Goal: Find specific page/section: Find specific page/section

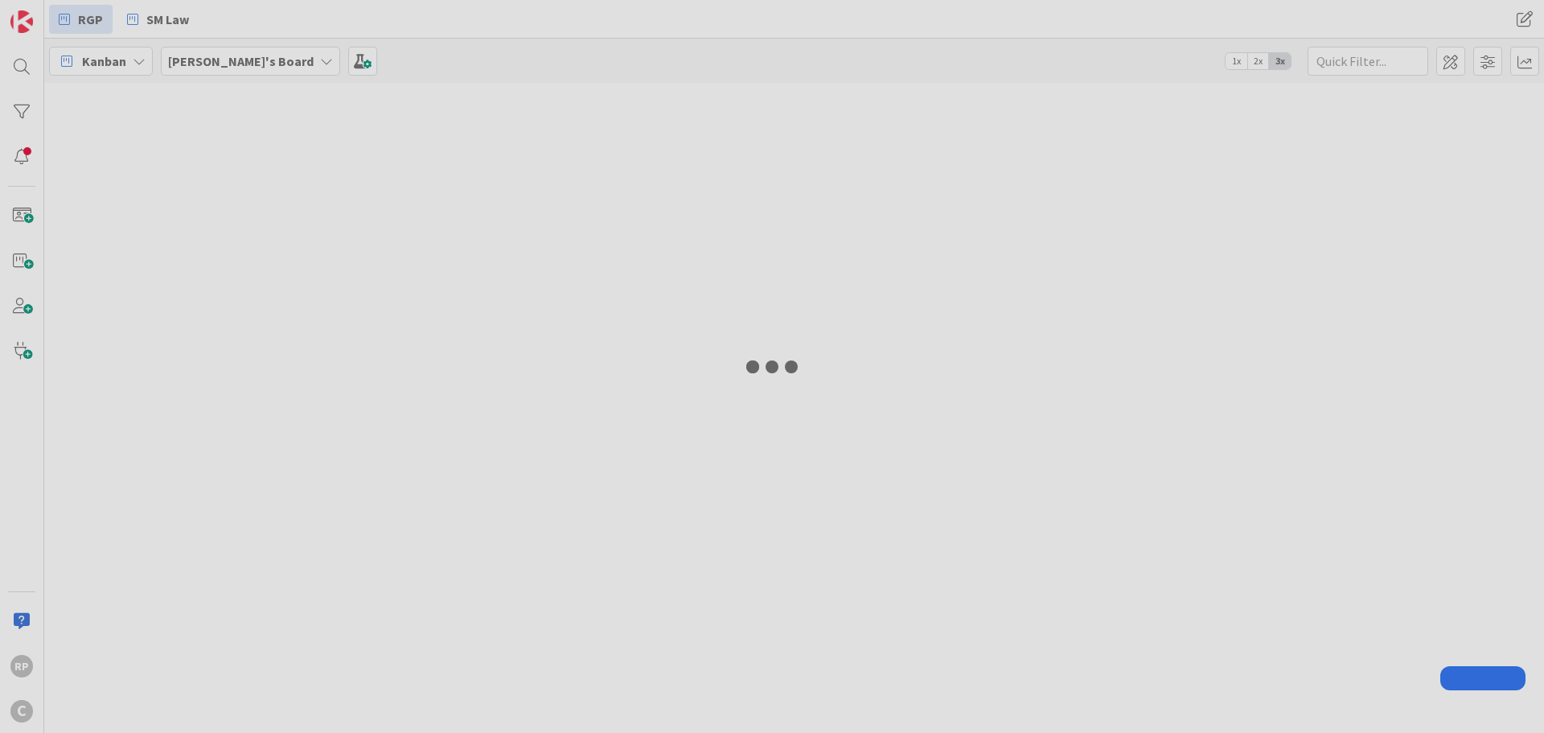
type input "scotchie"
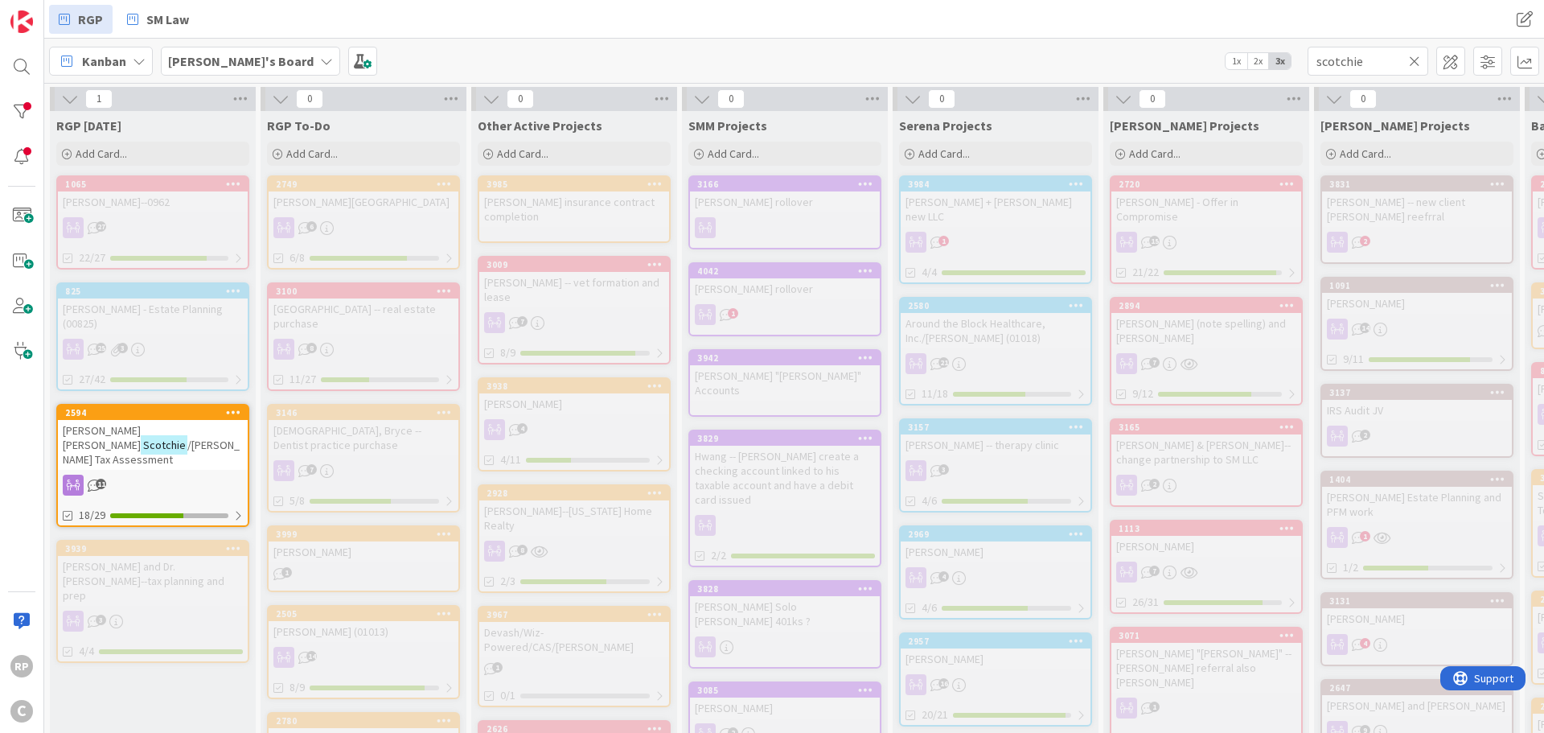
click at [1417, 59] on icon at bounding box center [1414, 61] width 11 height 14
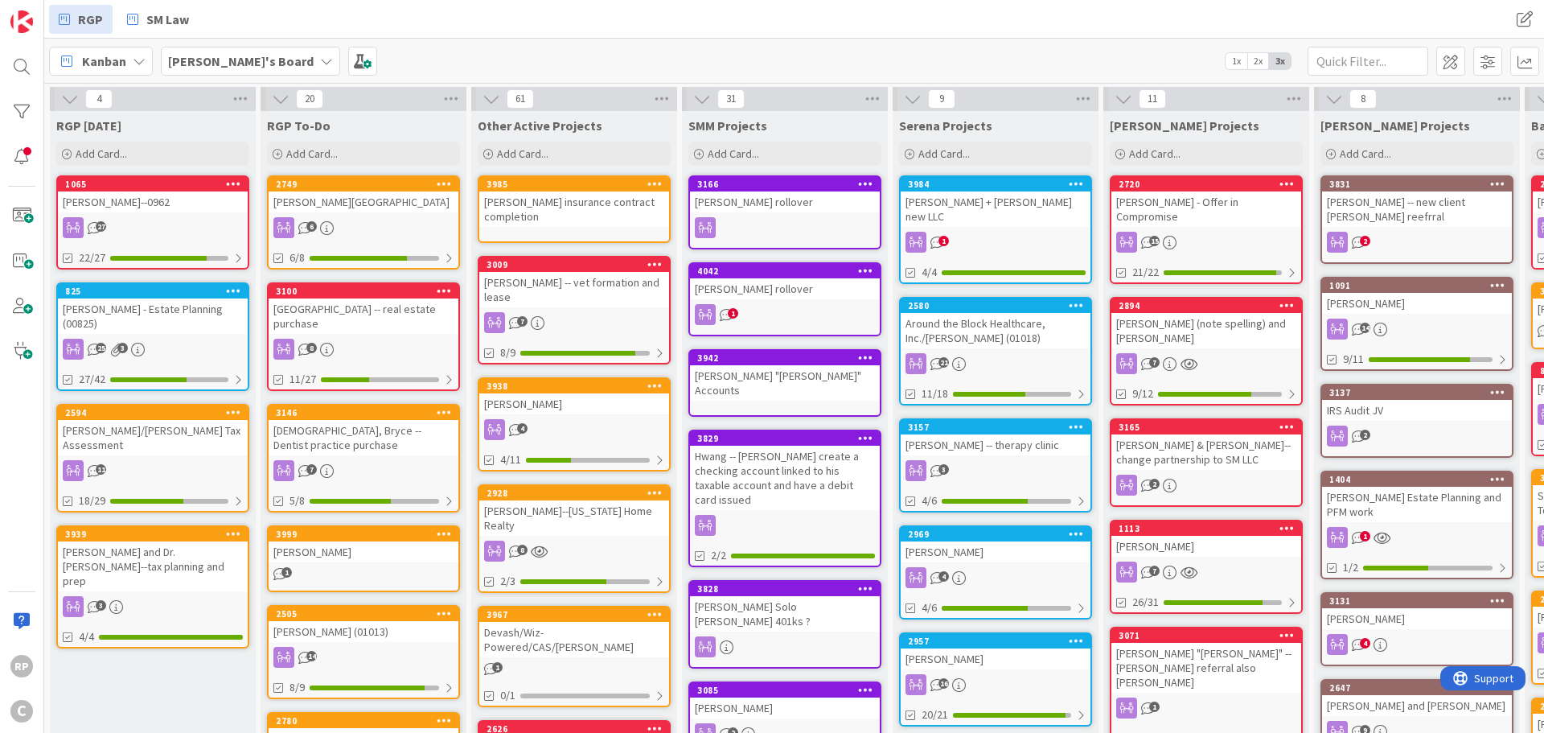
click at [1406, 194] on div "[PERSON_NAME] -- new client [PERSON_NAME] reefrral" at bounding box center [1417, 208] width 190 height 35
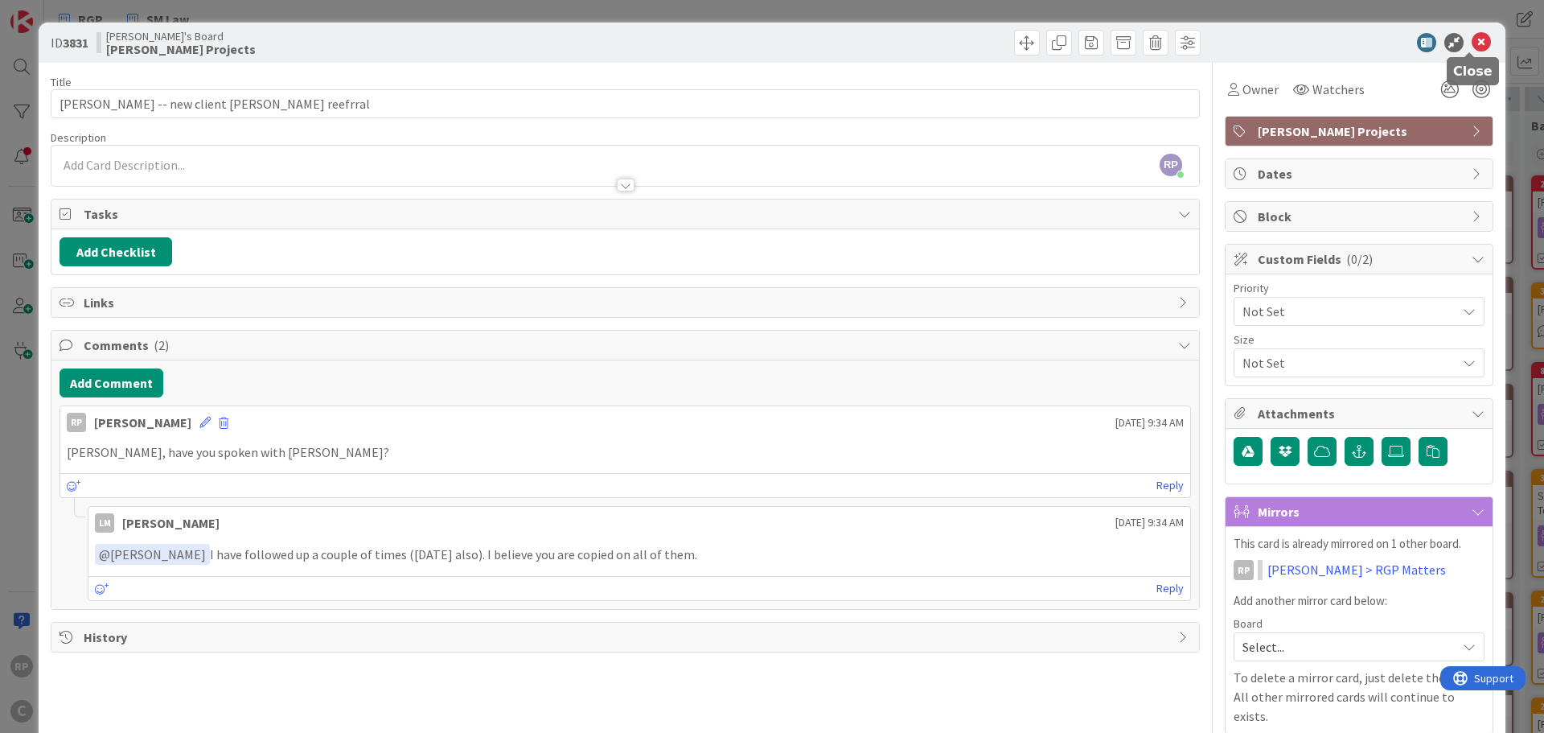
click at [1472, 45] on icon at bounding box center [1481, 42] width 19 height 19
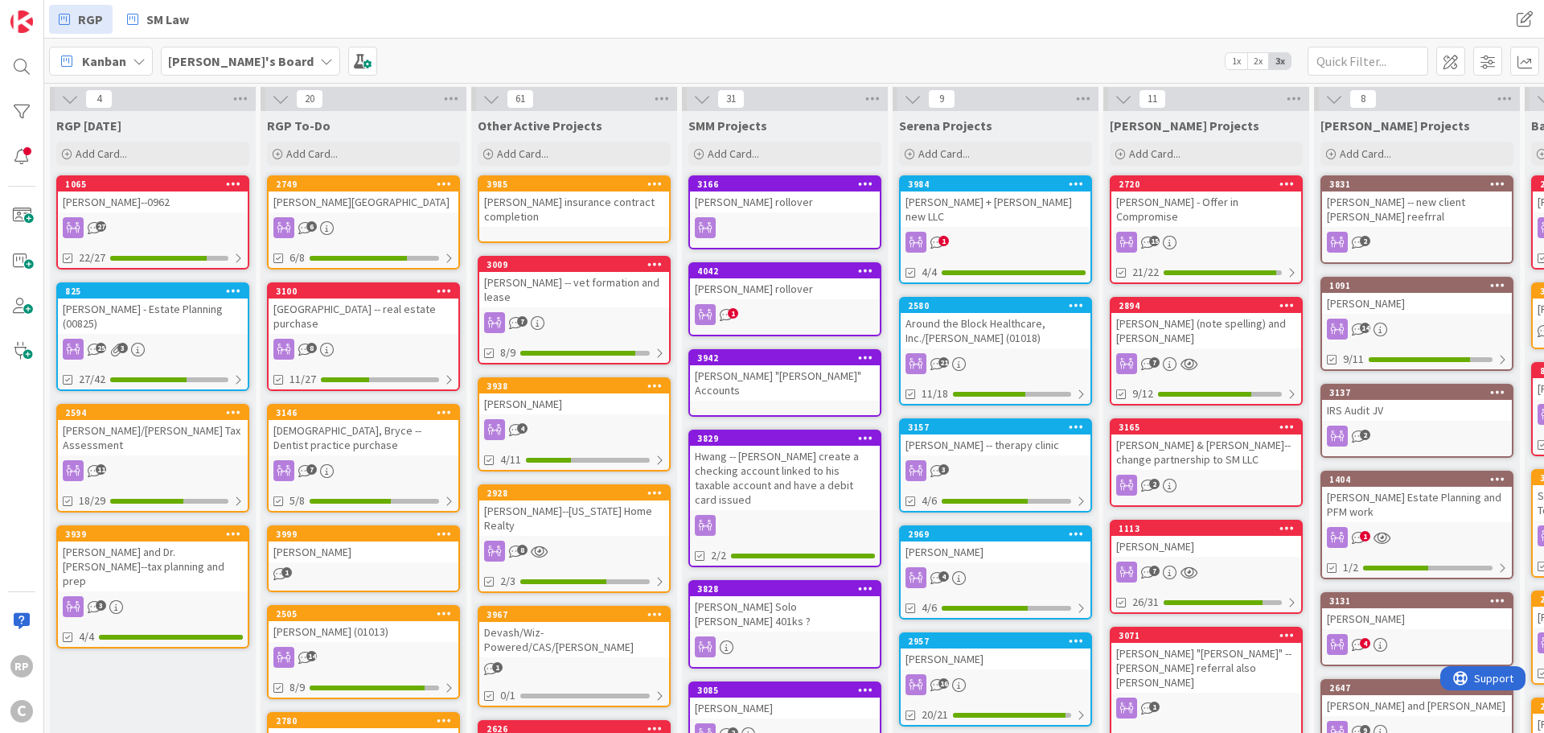
click at [1364, 295] on div "[PERSON_NAME]" at bounding box center [1417, 303] width 190 height 21
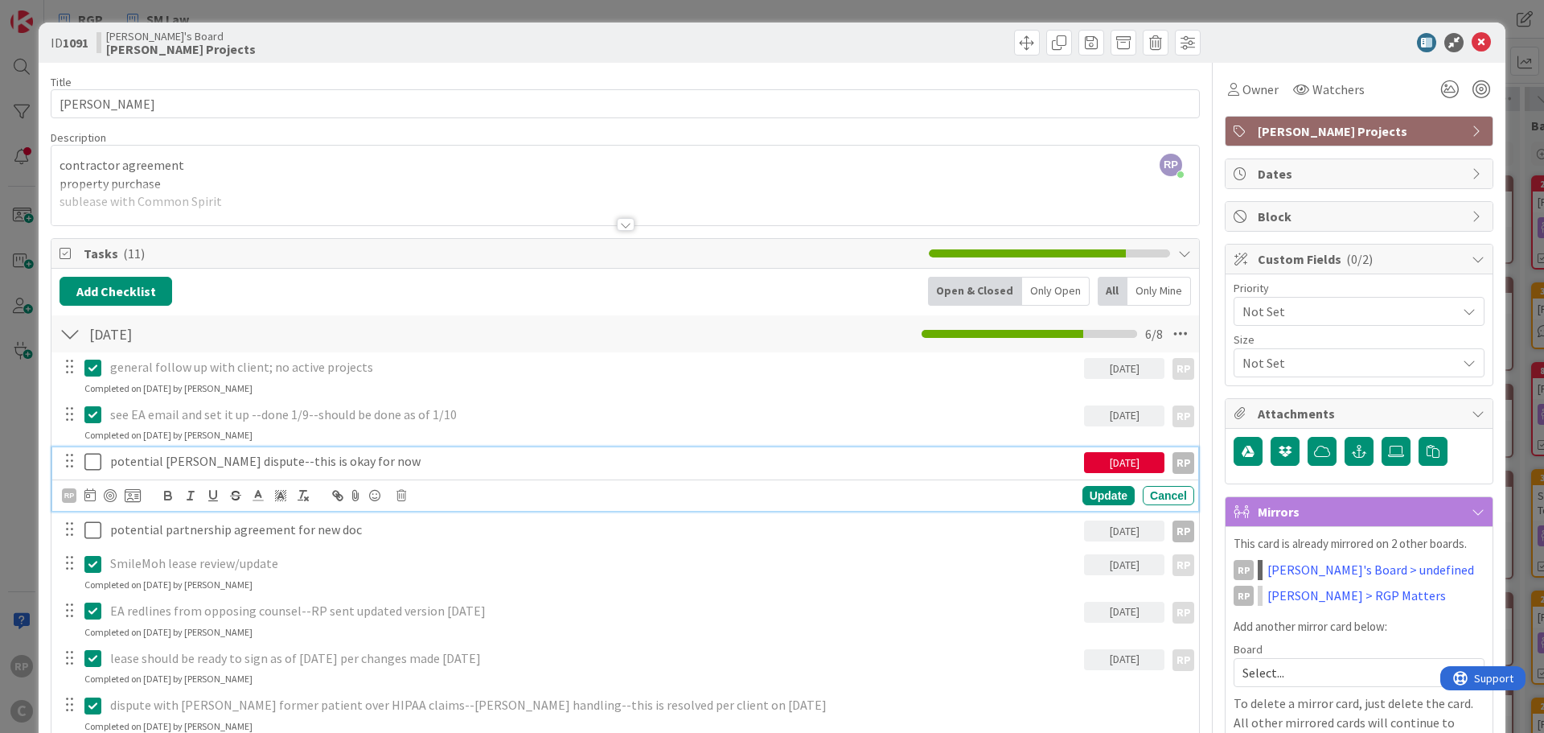
drag, startPoint x: 107, startPoint y: 469, endPoint x: 95, endPoint y: 465, distance: 12.7
click at [104, 469] on div "potential [PERSON_NAME] dispute--this is okay for now" at bounding box center [594, 461] width 980 height 28
click at [95, 465] on icon at bounding box center [96, 461] width 24 height 19
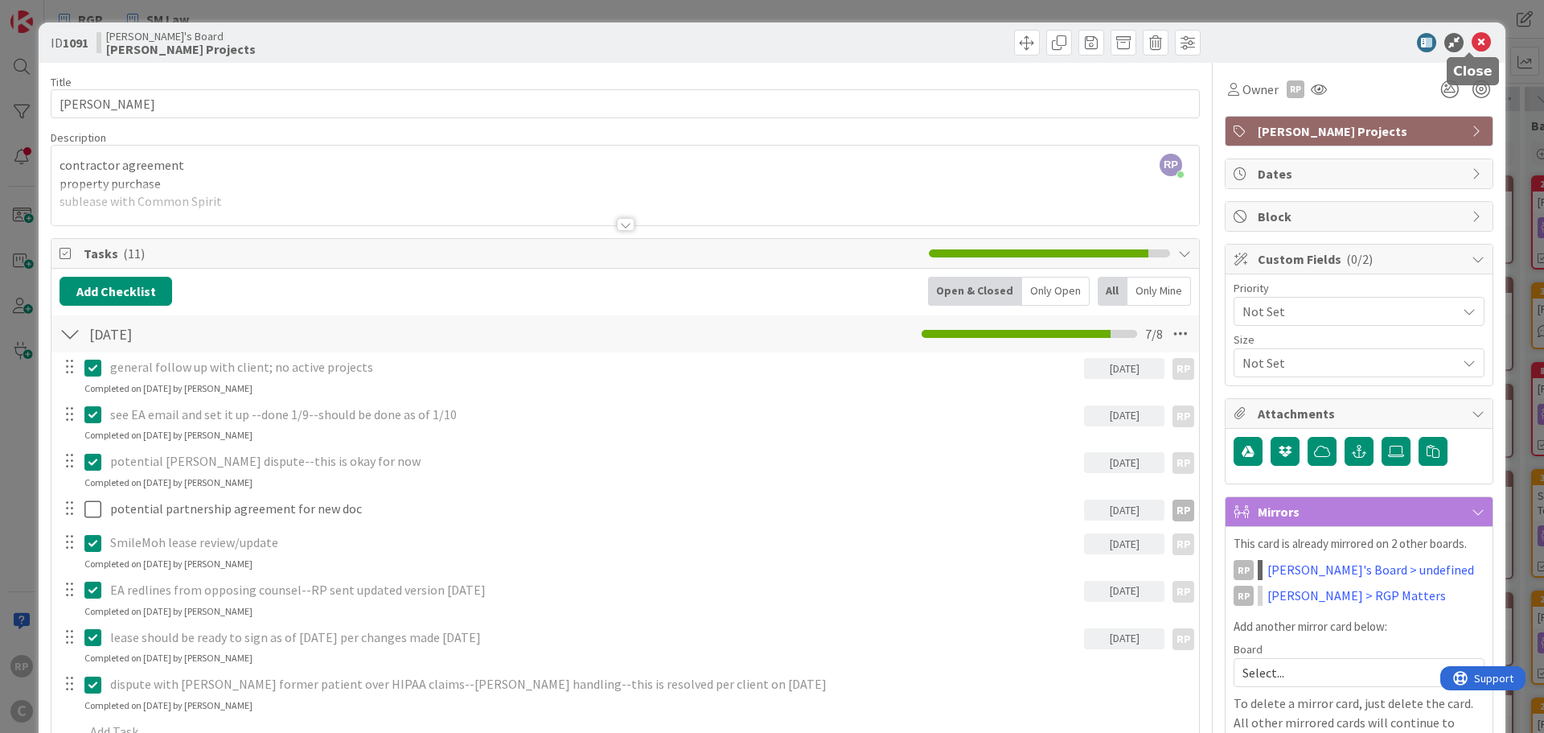
click at [1472, 41] on icon at bounding box center [1481, 42] width 19 height 19
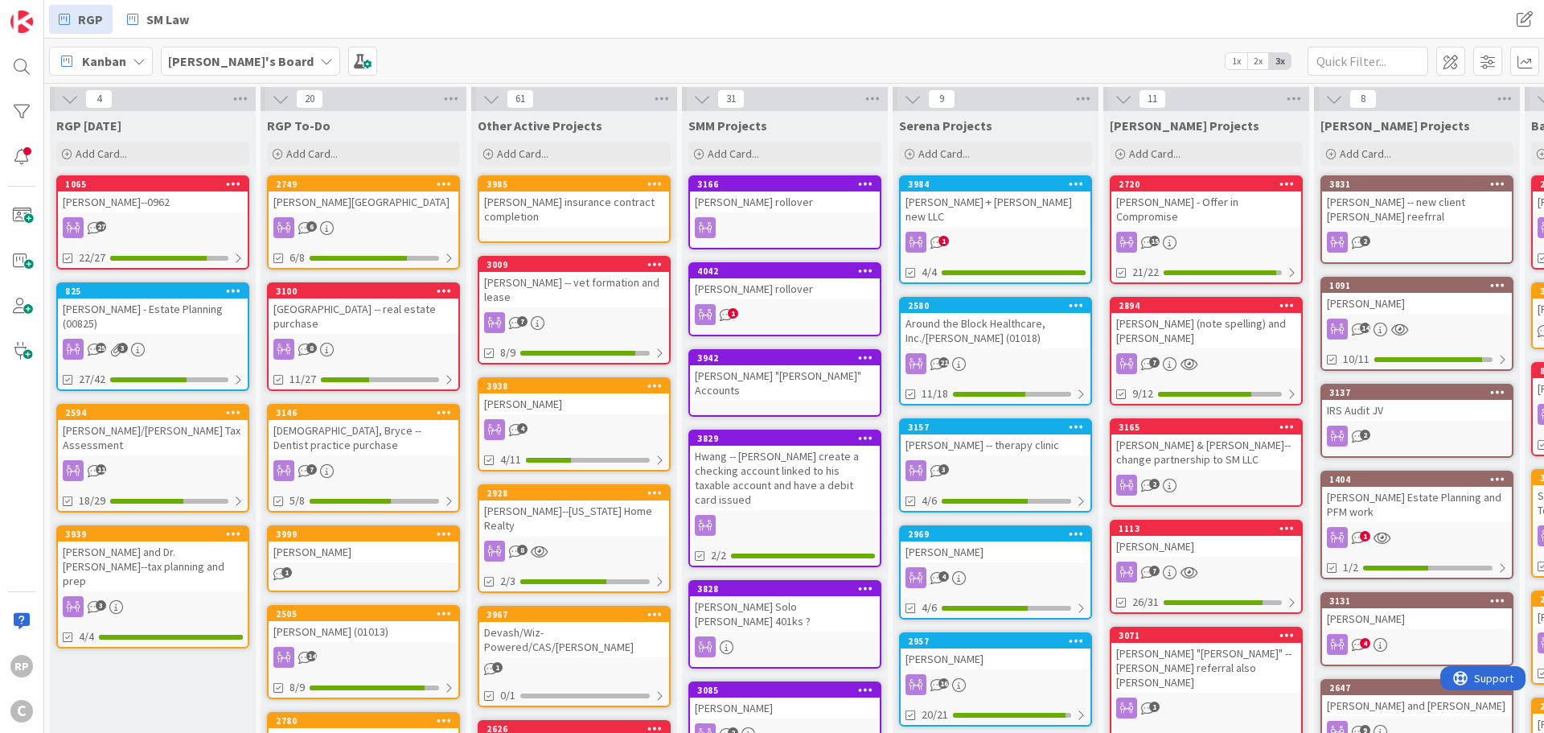
click at [1386, 400] on div "IRS Audit JV" at bounding box center [1417, 410] width 190 height 21
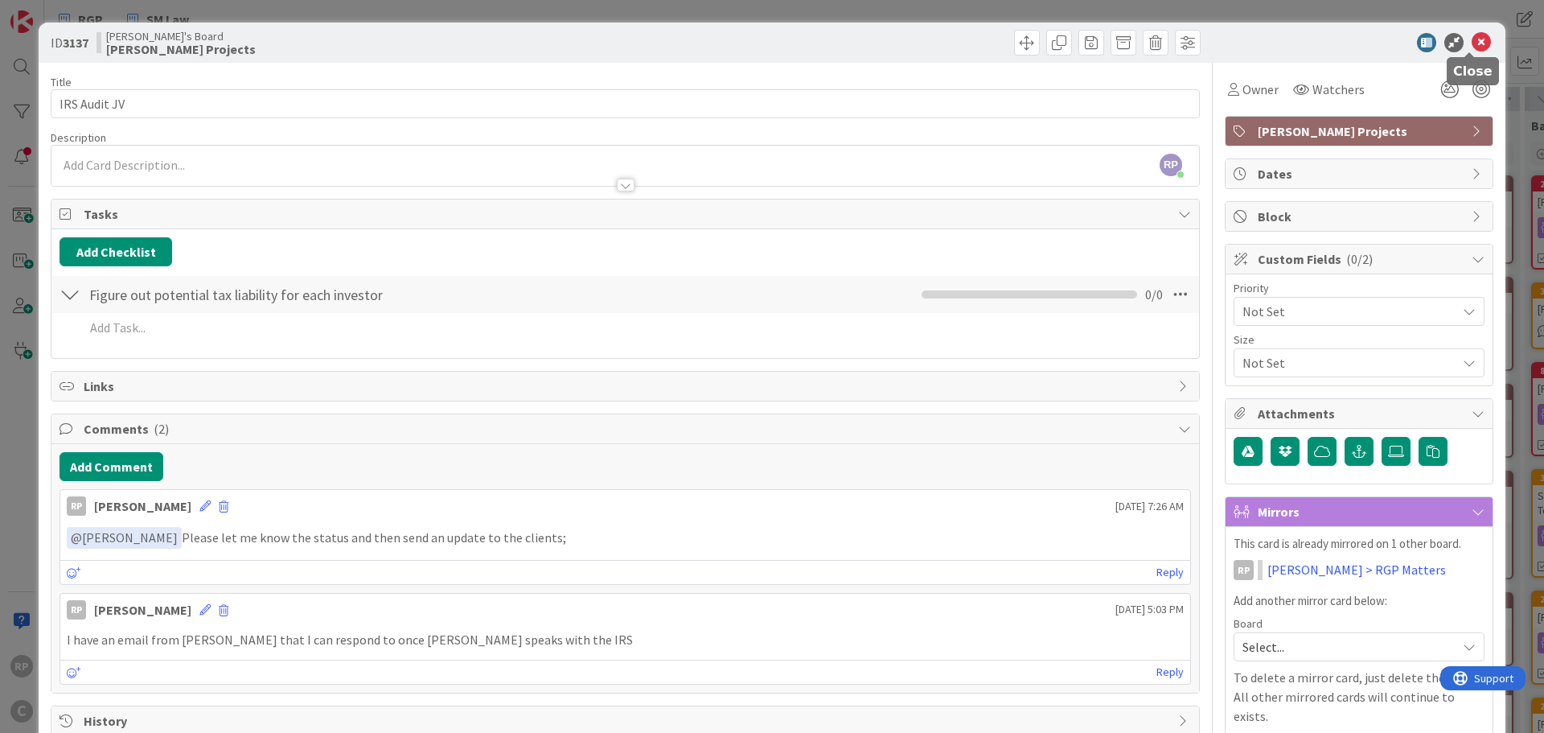
click at [1476, 35] on icon at bounding box center [1481, 42] width 19 height 19
